Goal: Information Seeking & Learning: Learn about a topic

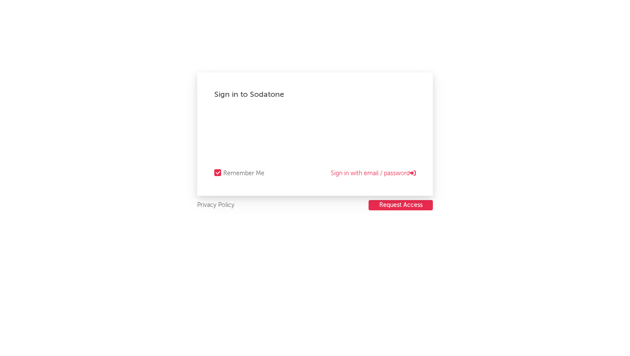
select select "recorded_music"
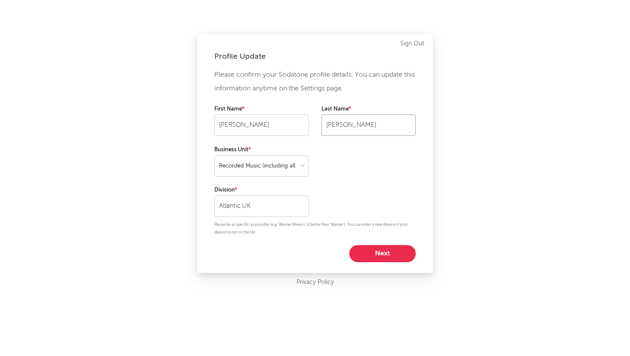
click at [326, 130] on input "[PERSON_NAME]" at bounding box center [369, 125] width 94 height 21
click at [379, 251] on button "Next" at bounding box center [383, 253] width 66 height 17
select select "marketing"
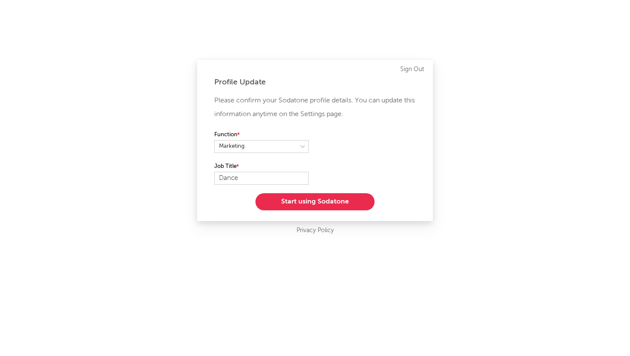
click at [309, 202] on button "Start using Sodatone" at bounding box center [315, 201] width 119 height 17
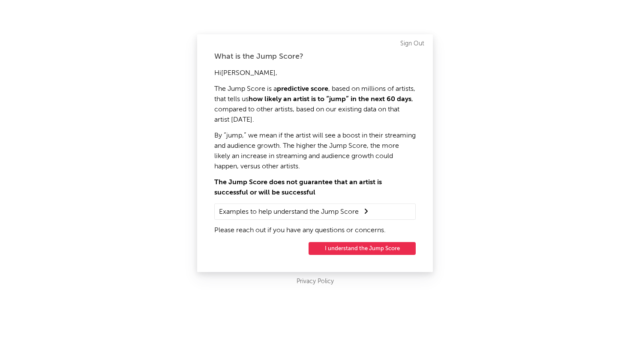
click at [356, 249] on button "I understand the Jump Score" at bounding box center [362, 248] width 107 height 13
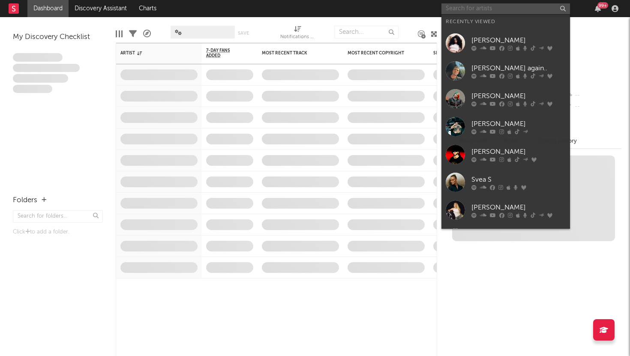
click at [467, 10] on input "text" at bounding box center [506, 8] width 129 height 11
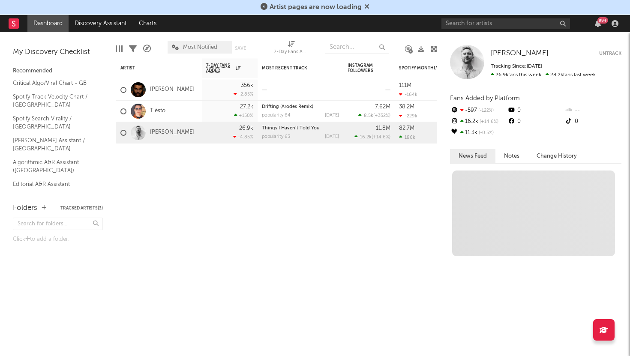
click at [467, 10] on div "Artist pages are now loading" at bounding box center [315, 7] width 630 height 15
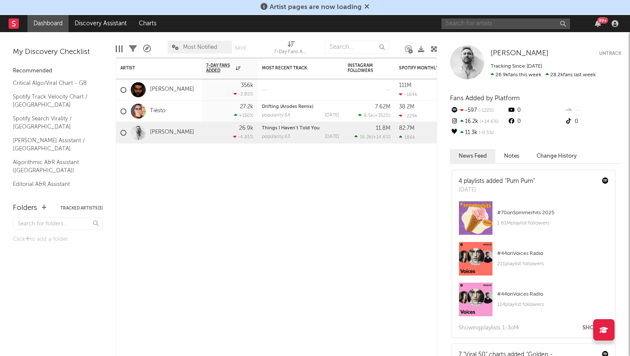
click at [470, 23] on input "text" at bounding box center [506, 23] width 129 height 11
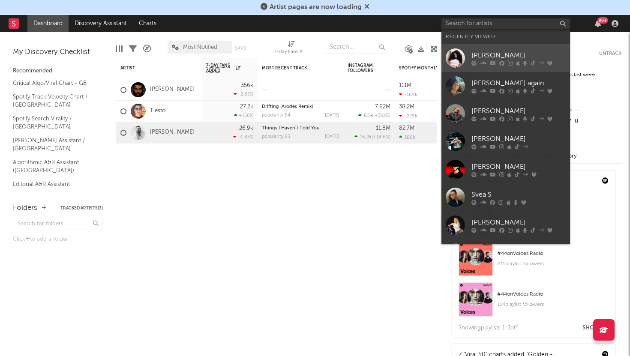
click at [476, 59] on div "Charli xcx" at bounding box center [519, 55] width 94 height 10
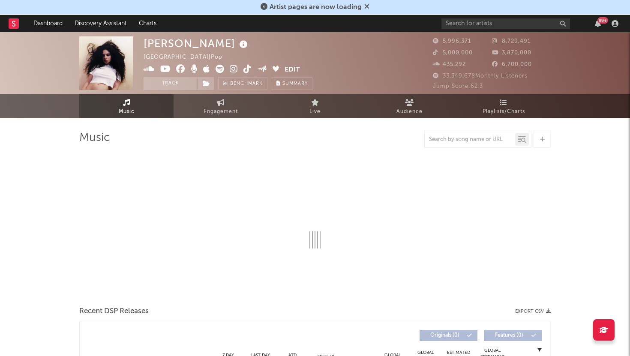
select select "6m"
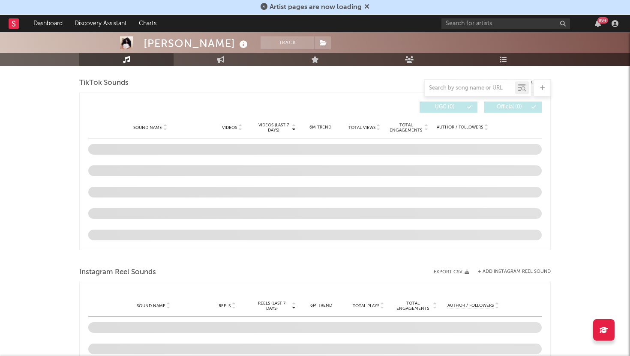
scroll to position [558, 0]
click at [483, 87] on input "text" at bounding box center [470, 88] width 90 height 7
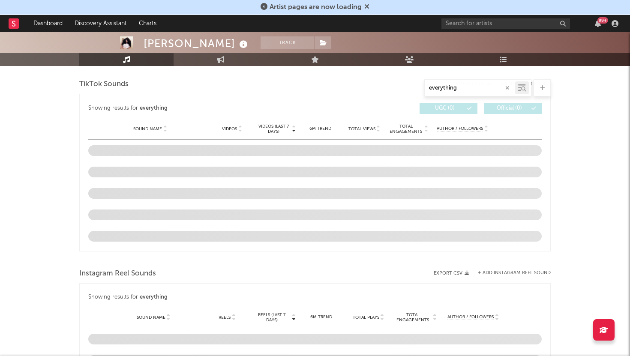
scroll to position [561, 0]
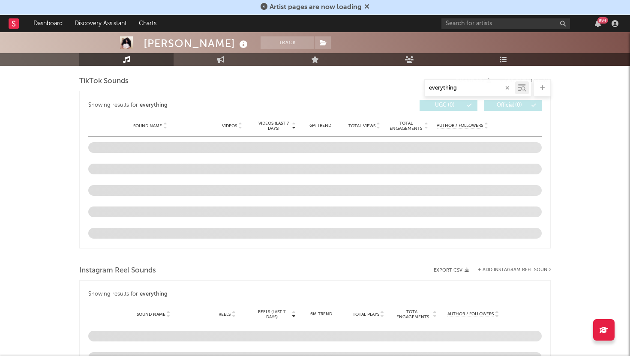
type input "everything"
click at [508, 86] on icon "button" at bounding box center [508, 88] width 4 height 6
type input "everything"
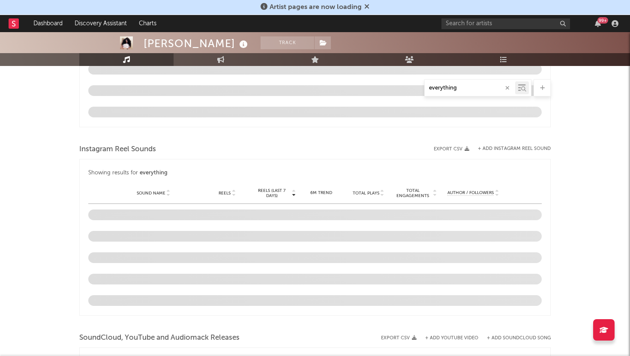
scroll to position [627, 0]
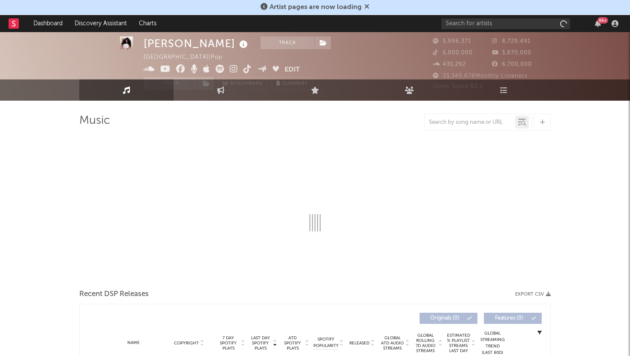
select select "6m"
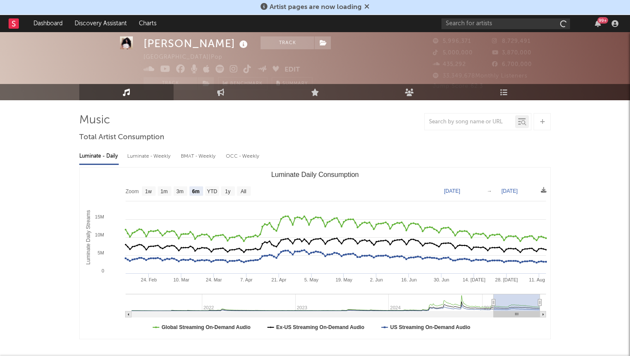
scroll to position [18, 0]
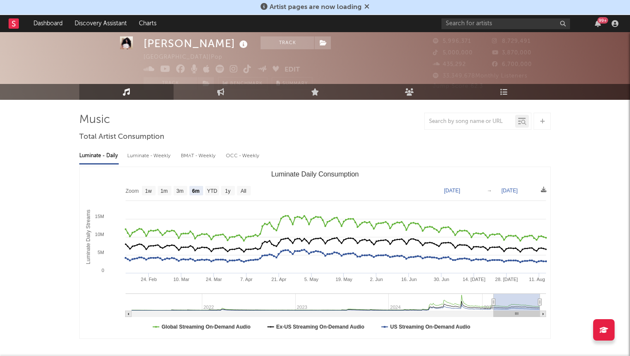
click at [367, 9] on icon at bounding box center [367, 6] width 5 height 7
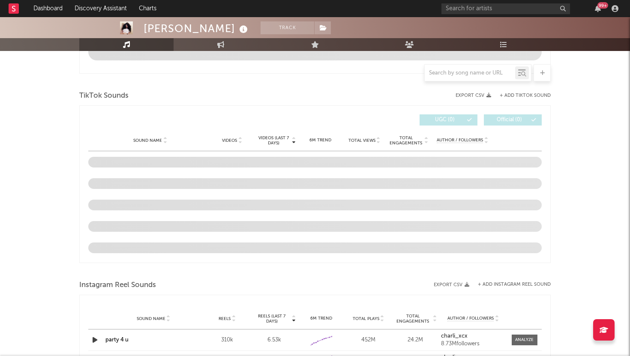
scroll to position [533, 0]
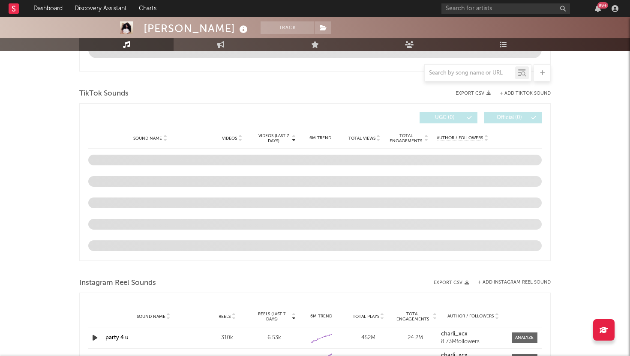
click at [433, 102] on div "TikTok Sounds Export CSV + Add TikTok Sound Videos (last 7 days) Sound Name Vid…" at bounding box center [315, 174] width 472 height 175
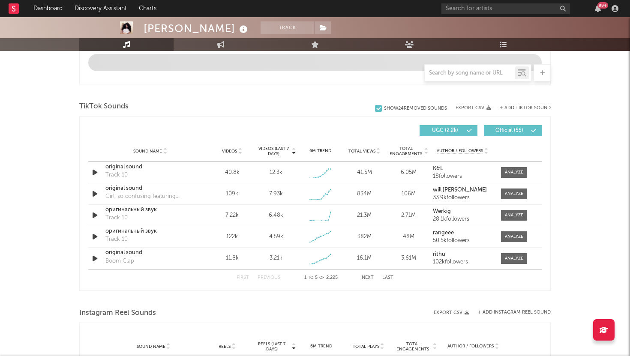
scroll to position [518, 0]
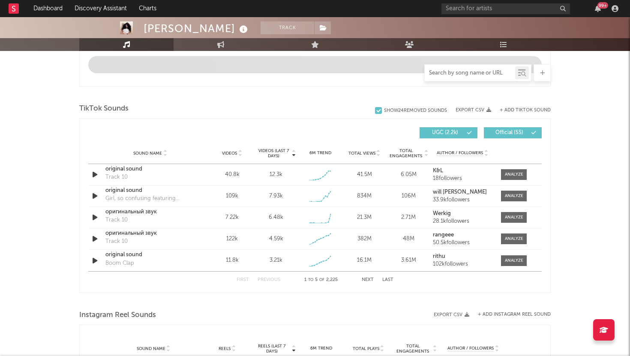
click at [457, 72] on input "text" at bounding box center [470, 73] width 90 height 7
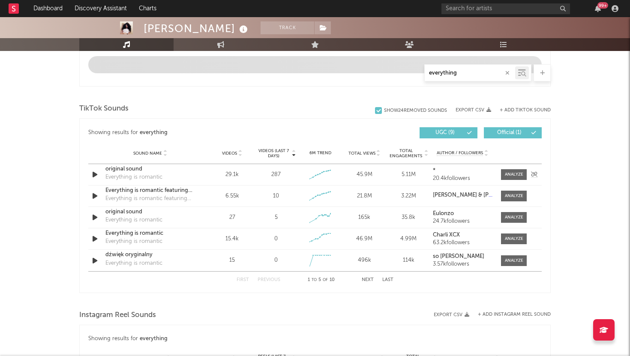
type input "everything"
click at [116, 168] on div "original sound" at bounding box center [150, 169] width 90 height 9
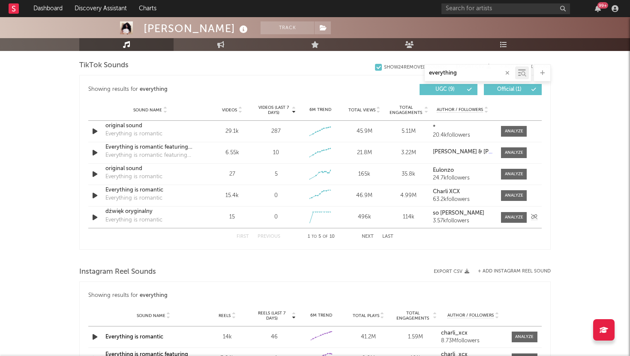
scroll to position [465, 0]
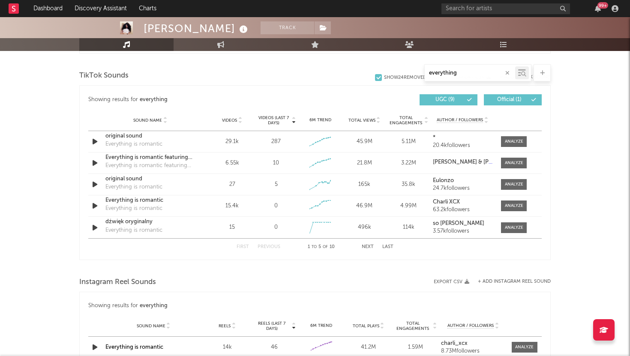
click at [368, 120] on span "Total Views" at bounding box center [362, 120] width 27 height 5
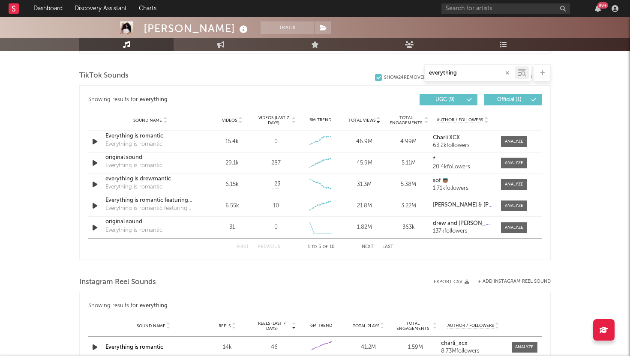
click at [368, 120] on span "Total Views" at bounding box center [362, 120] width 27 height 5
click at [365, 119] on span "Total Views" at bounding box center [362, 120] width 27 height 5
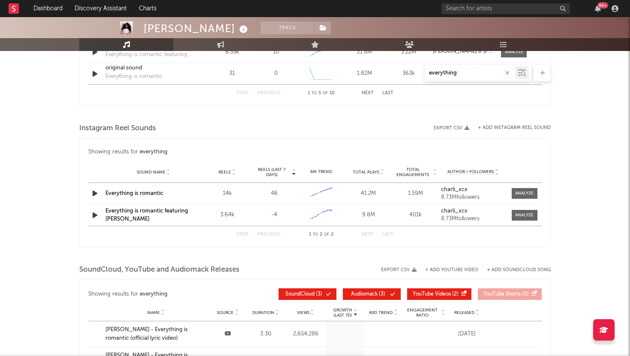
scroll to position [615, 0]
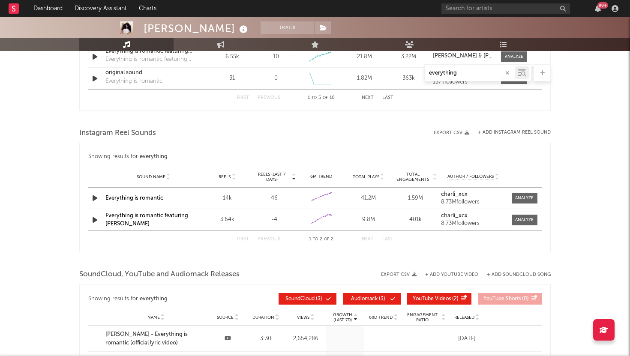
click at [280, 175] on span "Reels (last 7 days)" at bounding box center [272, 177] width 38 height 10
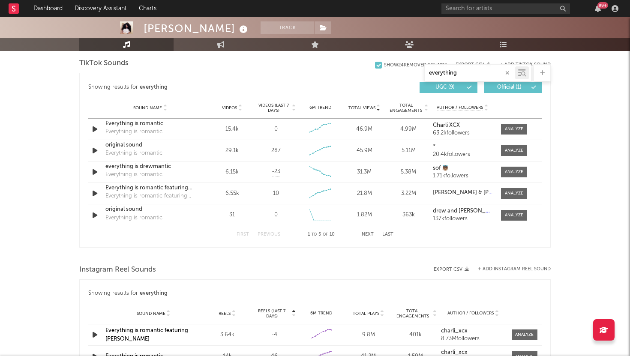
scroll to position [478, 0]
click at [301, 104] on div "6M Trend" at bounding box center [321, 107] width 40 height 6
click at [276, 108] on span "Videos (last 7 days)" at bounding box center [273, 107] width 35 height 10
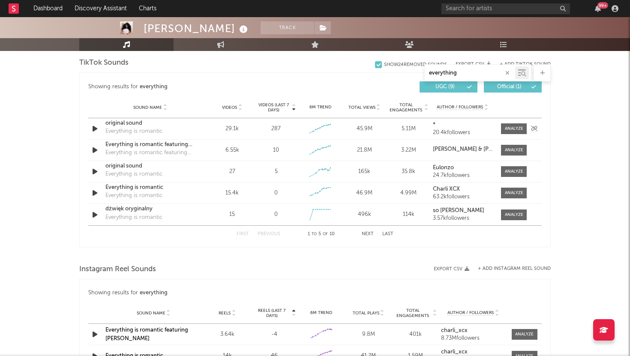
click at [114, 120] on div "original sound" at bounding box center [150, 123] width 90 height 9
